Goal: Information Seeking & Learning: Compare options

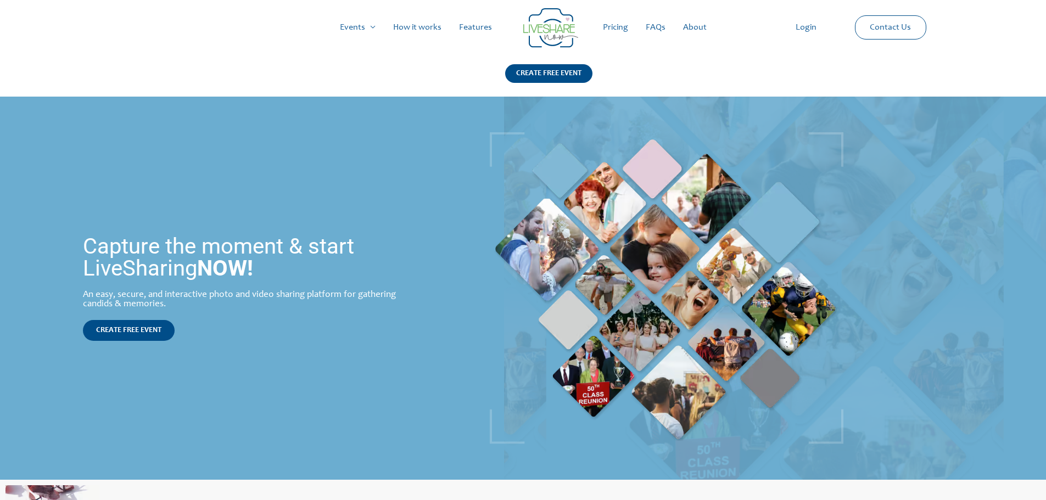
drag, startPoint x: 0, startPoint y: 0, endPoint x: 617, endPoint y: 25, distance: 617.7
click at [617, 25] on link "Pricing" at bounding box center [615, 27] width 43 height 35
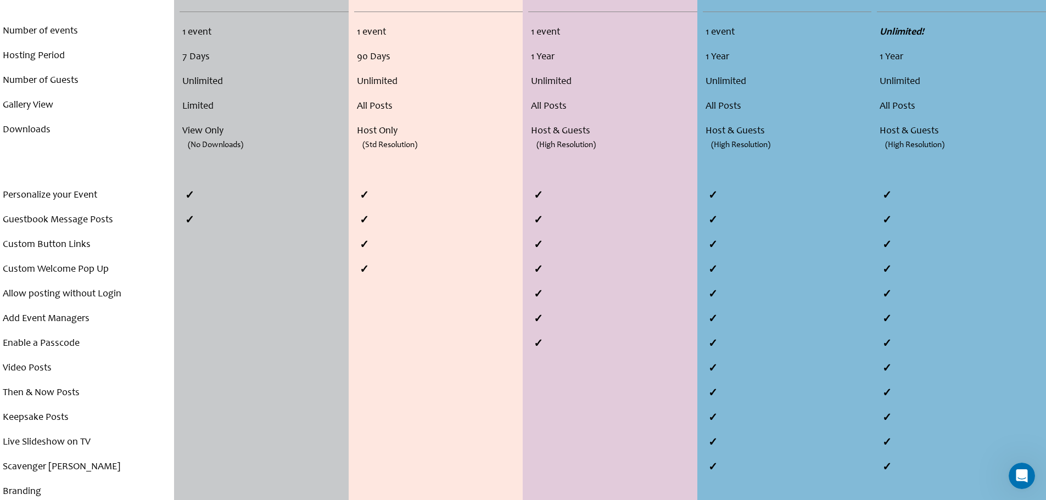
scroll to position [384, 0]
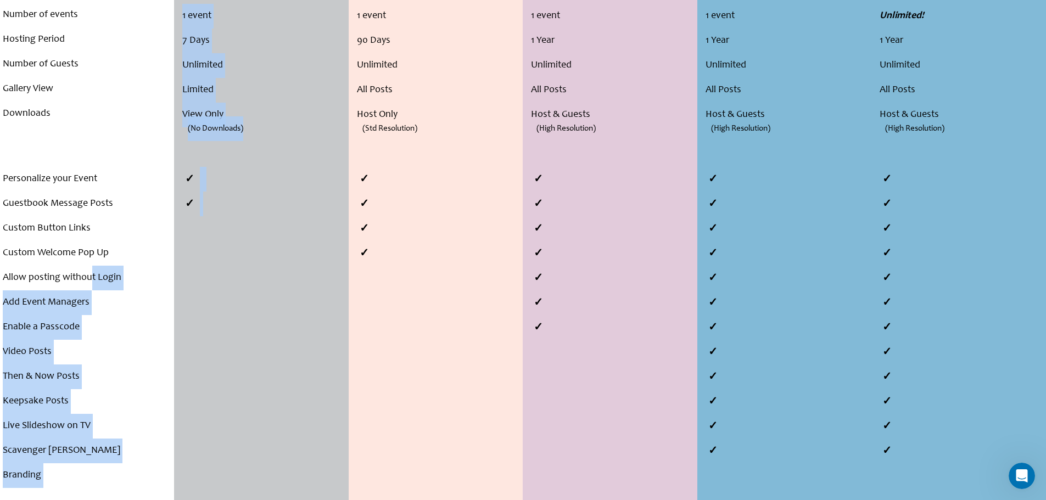
drag, startPoint x: 90, startPoint y: 275, endPoint x: 332, endPoint y: 270, distance: 242.2
click at [332, 270] on div "Compare Plans . . . Number of events Hosting Period Number of Guests Gallery Vi…" at bounding box center [523, 188] width 1046 height 629
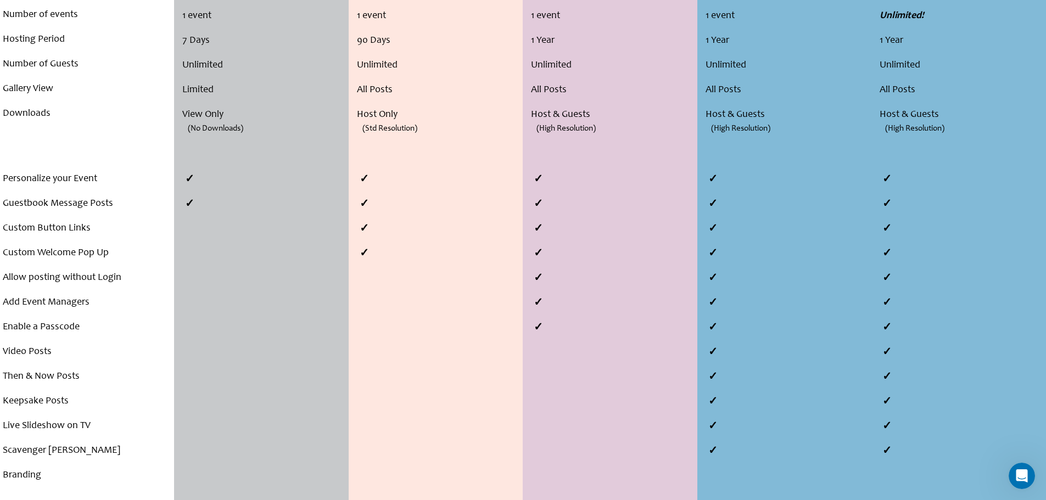
click at [549, 276] on li at bounding box center [612, 278] width 169 height 25
drag, startPoint x: 549, startPoint y: 276, endPoint x: 542, endPoint y: 281, distance: 8.6
click at [542, 281] on li at bounding box center [612, 278] width 169 height 25
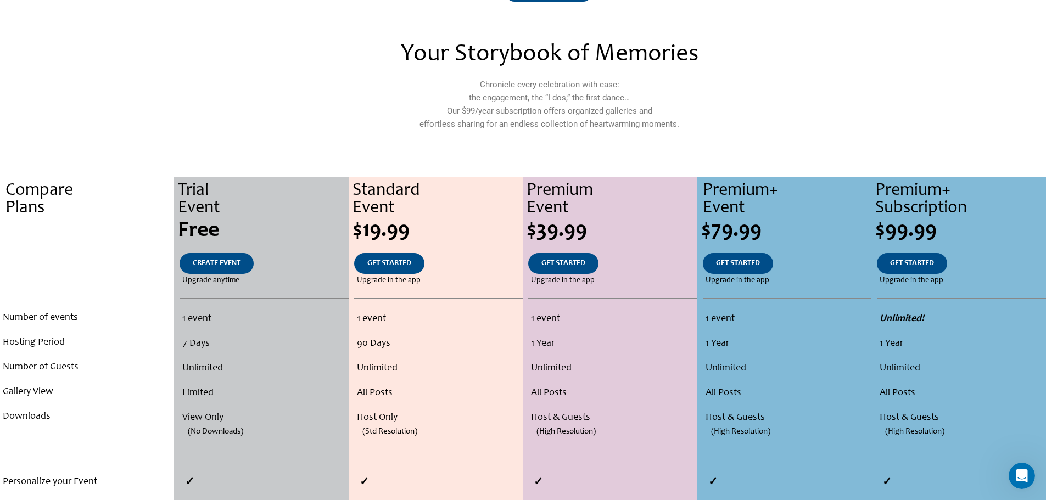
scroll to position [0, 0]
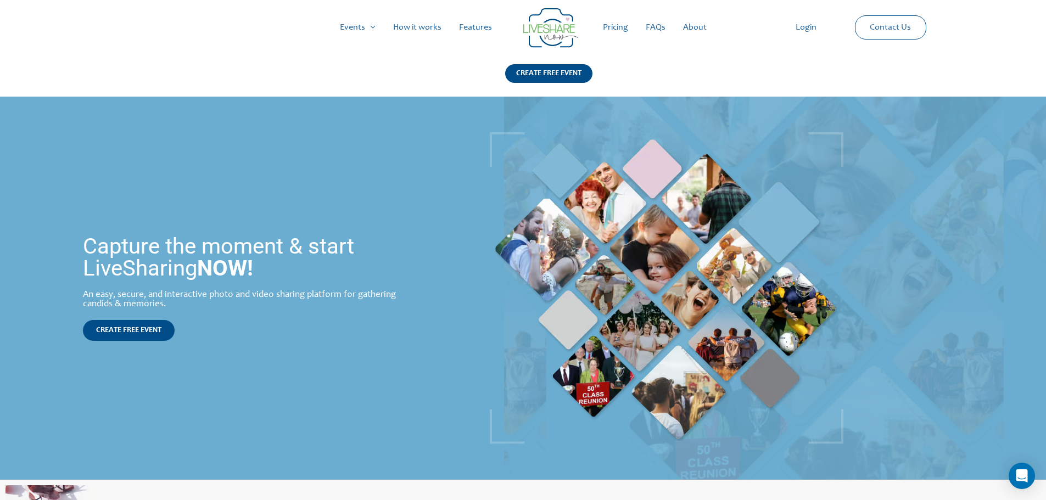
click at [625, 30] on link "Pricing" at bounding box center [615, 27] width 43 height 35
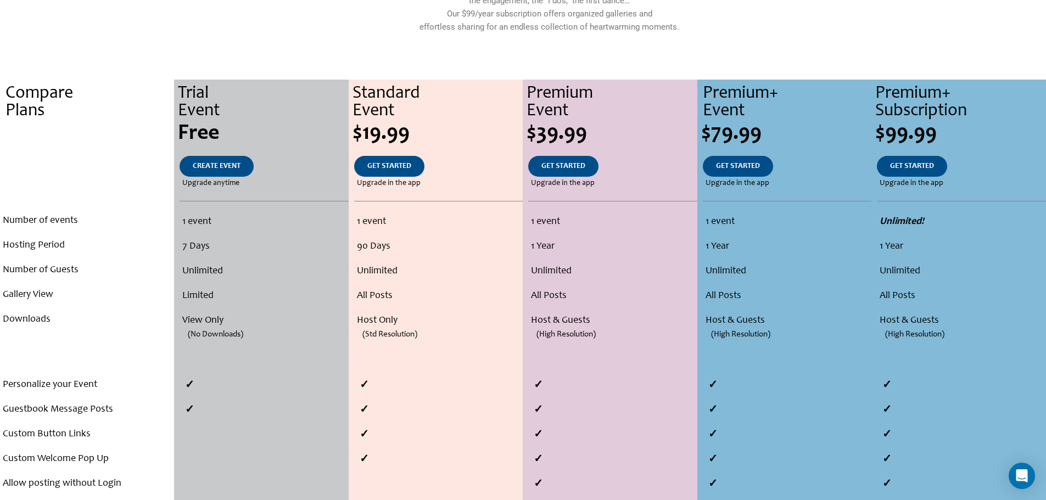
scroll to position [220, 0]
